Goal: Transaction & Acquisition: Purchase product/service

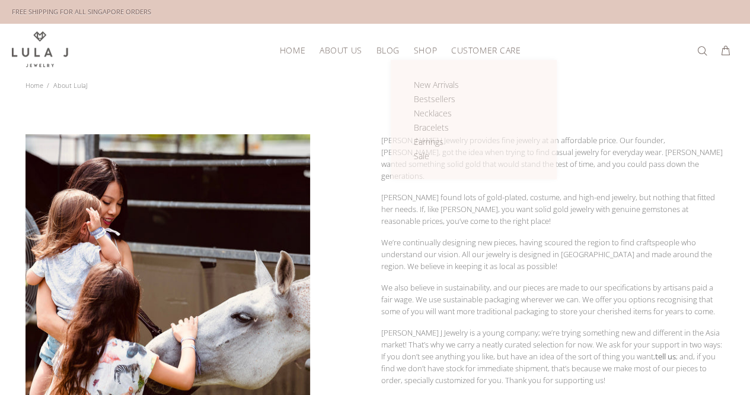
click at [424, 46] on span "Shop" at bounding box center [425, 50] width 23 height 9
click at [422, 48] on span "Shop" at bounding box center [425, 50] width 23 height 9
click at [430, 107] on span "Necklaces" at bounding box center [433, 112] width 38 height 11
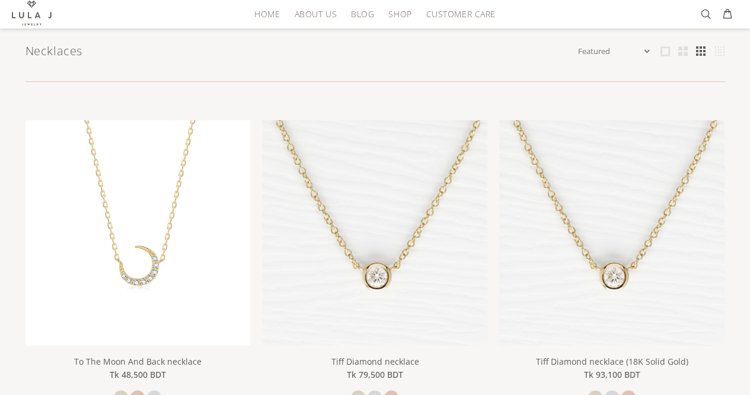
scroll to position [187, 0]
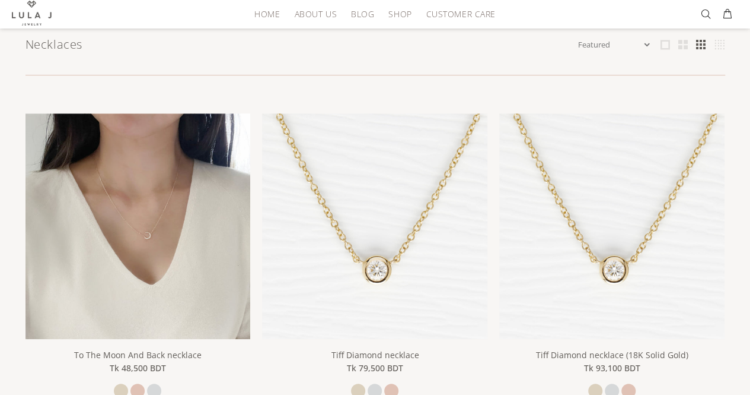
click at [108, 217] on img at bounding box center [138, 225] width 225 height 225
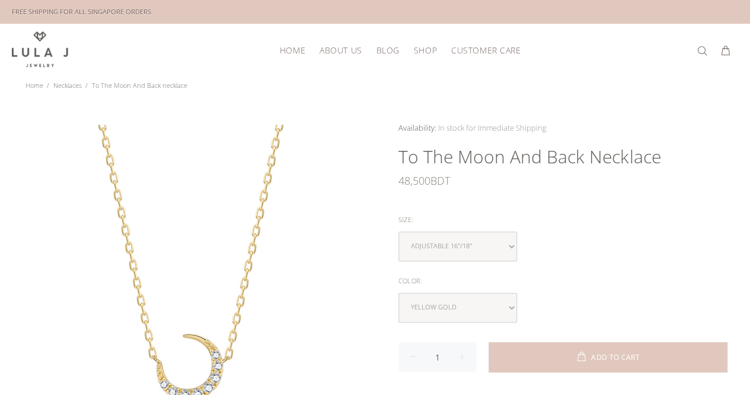
click at [444, 178] on div "48,500 BDT" at bounding box center [563, 180] width 329 height 24
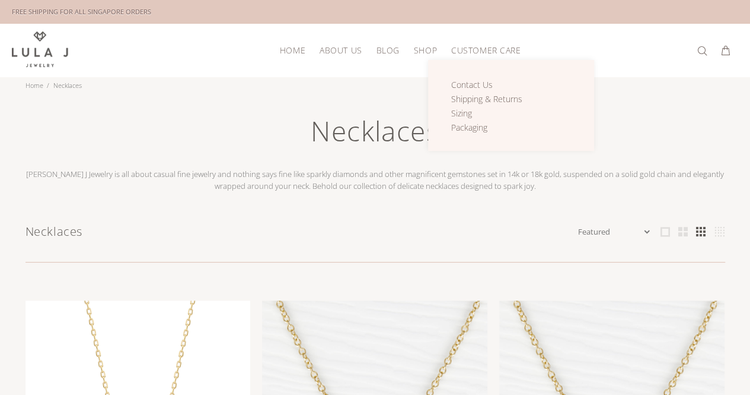
click at [483, 48] on span "Customer Care" at bounding box center [485, 50] width 69 height 9
click at [483, 47] on span "Customer Care" at bounding box center [485, 50] width 69 height 9
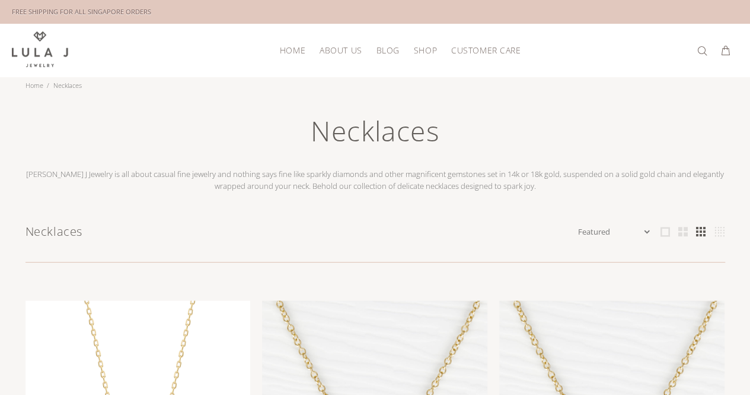
click at [21, 55] on img at bounding box center [40, 49] width 56 height 36
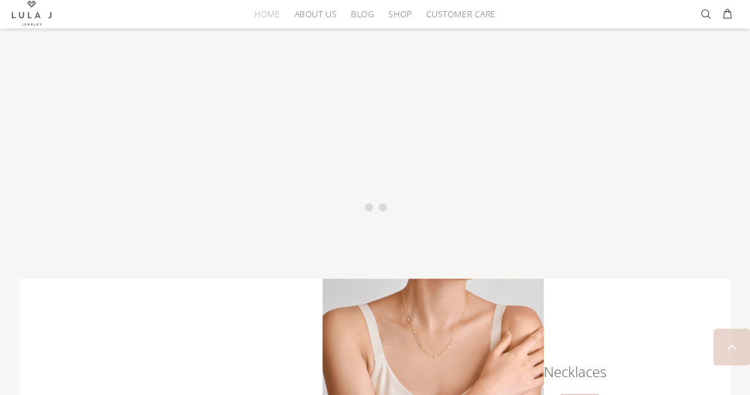
scroll to position [861, 0]
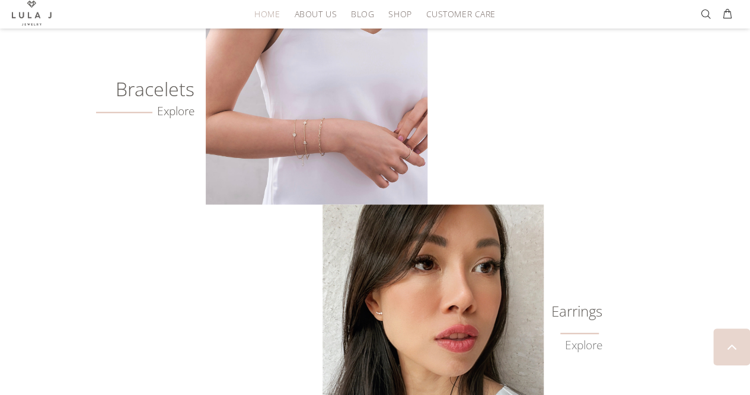
click at [170, 104] on link "Explore" at bounding box center [145, 111] width 98 height 14
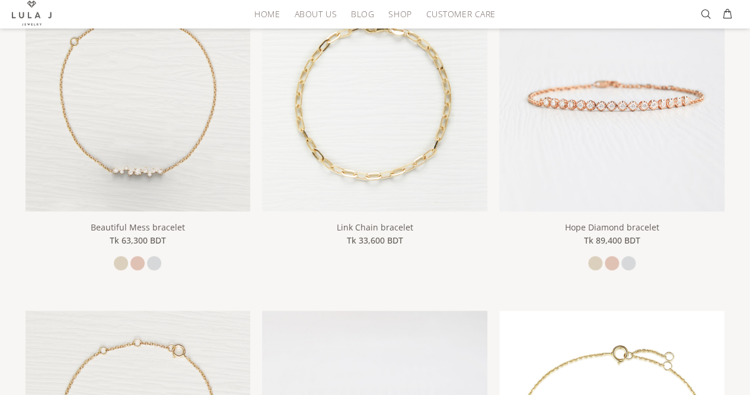
scroll to position [294, 0]
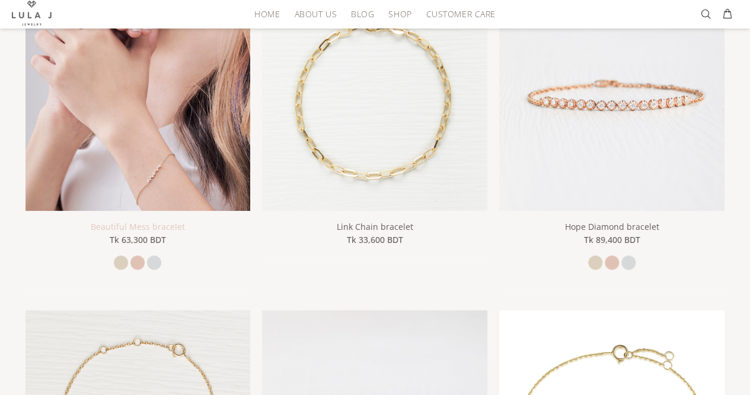
click at [147, 221] on link "Beautiful Mess bracelet" at bounding box center [138, 226] width 94 height 11
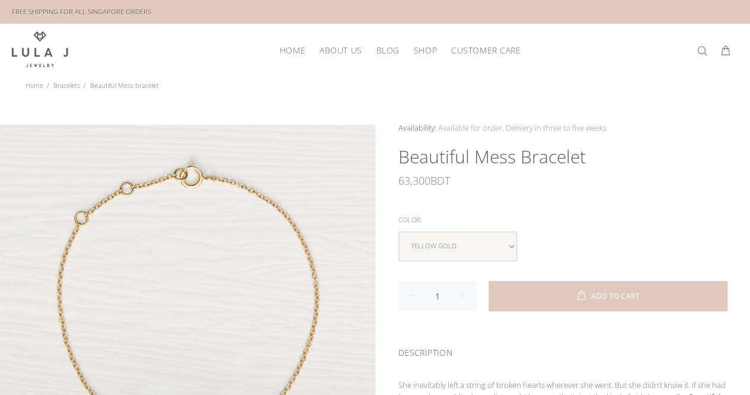
click at [422, 183] on span "63,300" at bounding box center [415, 180] width 32 height 24
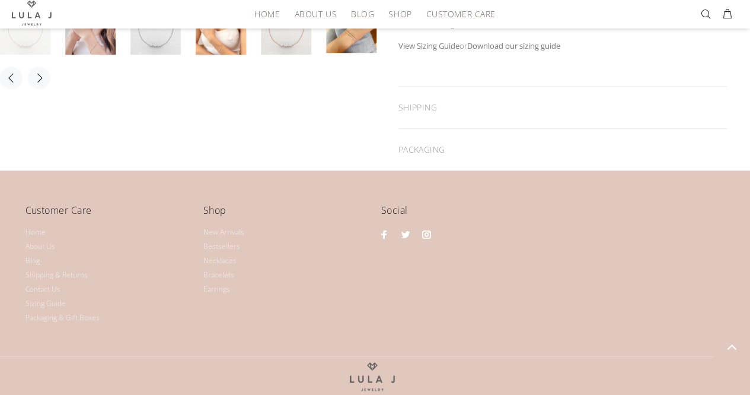
scroll to position [534, 0]
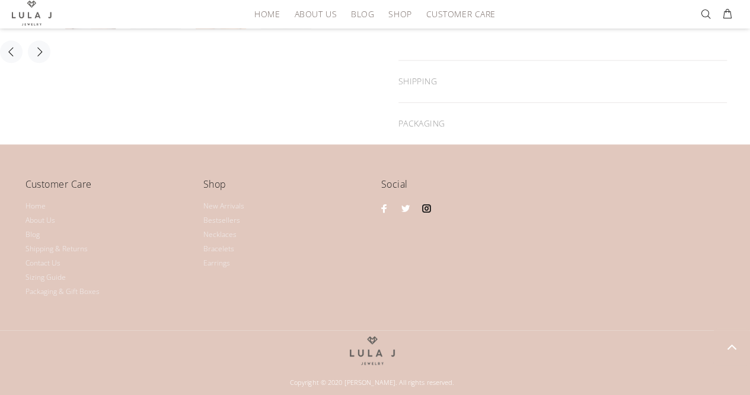
click at [424, 203] on link at bounding box center [426, 208] width 15 height 15
